Goal: Task Accomplishment & Management: Use online tool/utility

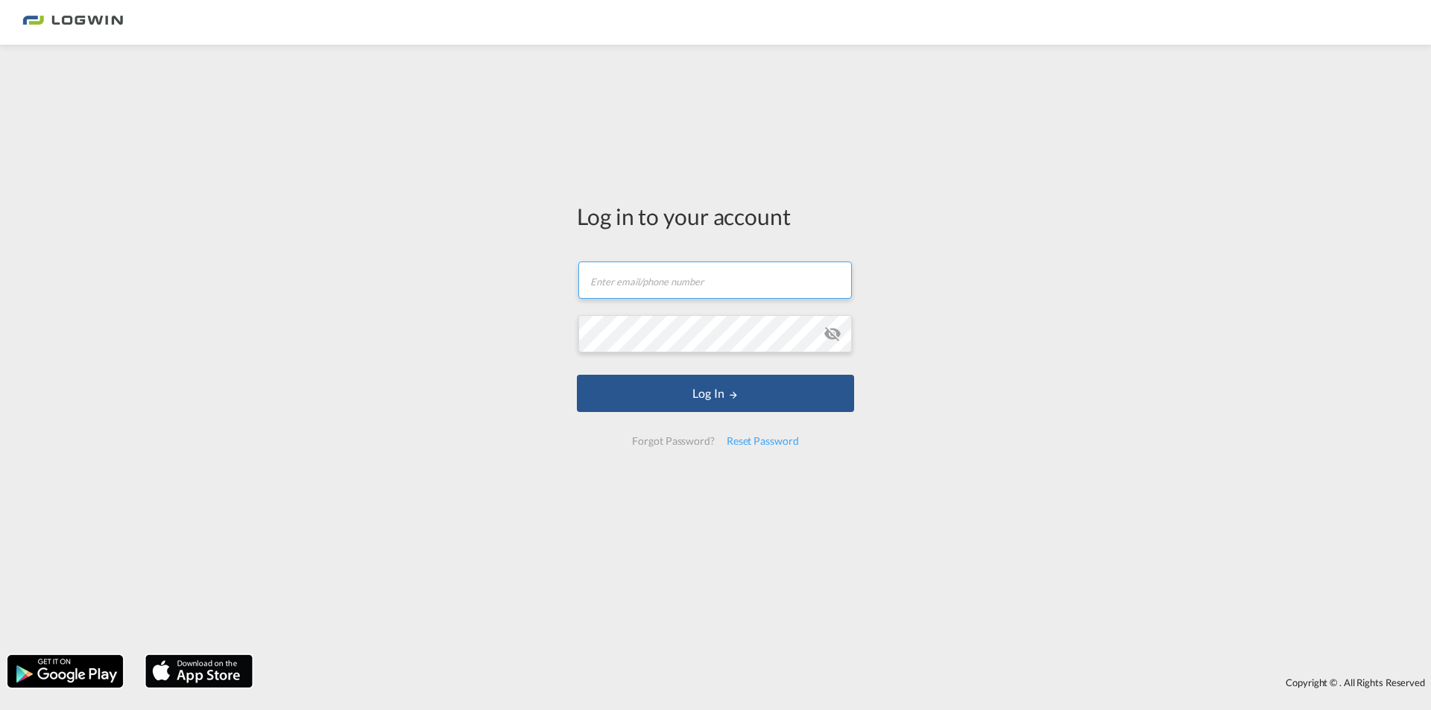
click at [680, 275] on input "text" at bounding box center [714, 280] width 273 height 37
type input "[PERSON_NAME][EMAIL_ADDRESS][PERSON_NAME][DOMAIN_NAME]"
click at [577, 375] on button "Log In" at bounding box center [715, 393] width 277 height 37
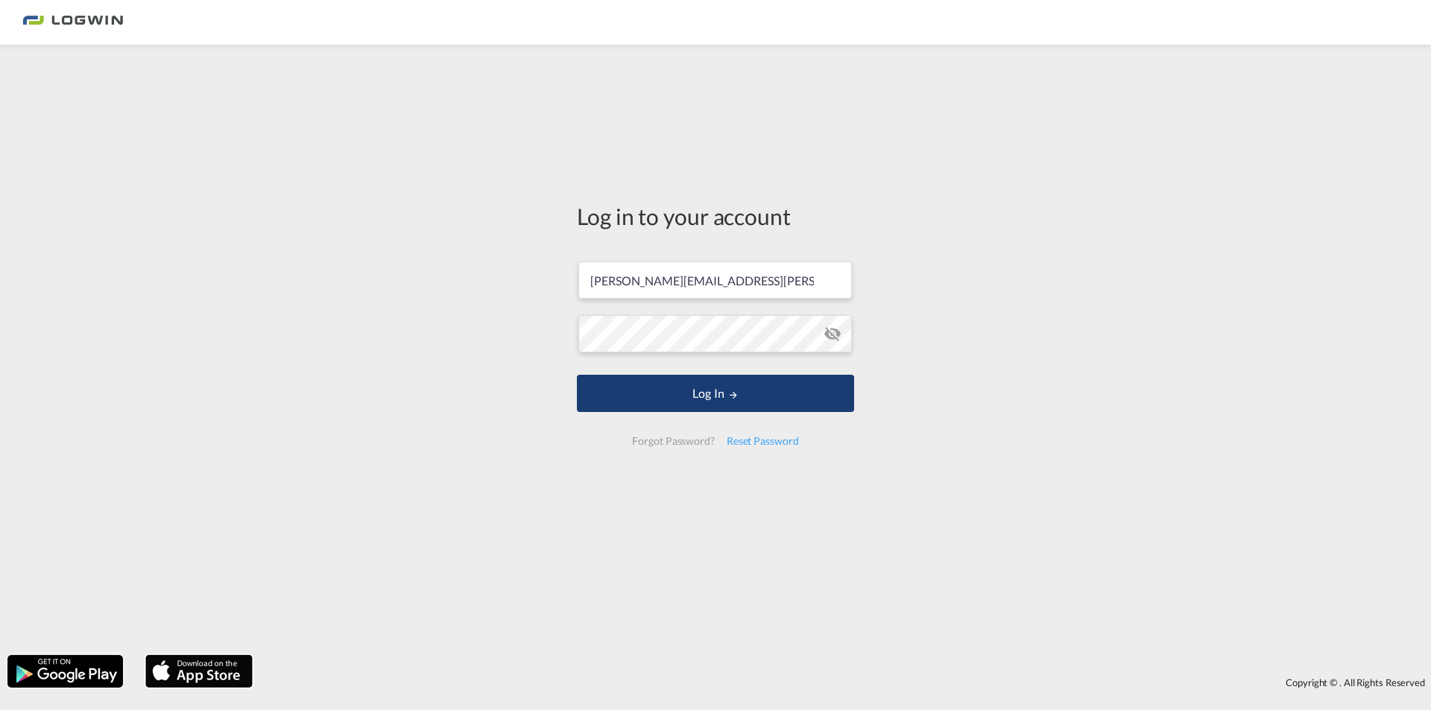
click at [703, 397] on button "Log In" at bounding box center [715, 393] width 277 height 37
